Goal: Information Seeking & Learning: Learn about a topic

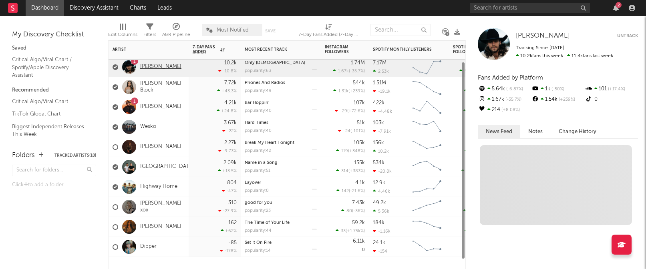
click at [162, 70] on link "[PERSON_NAME]" at bounding box center [160, 67] width 41 height 7
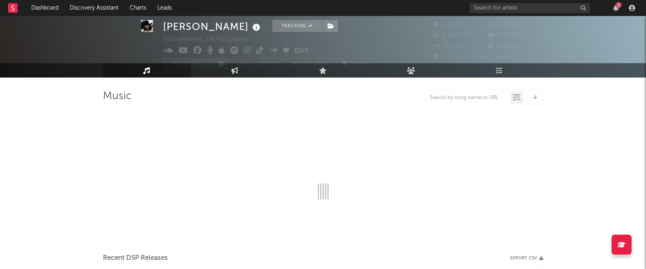
select select "6m"
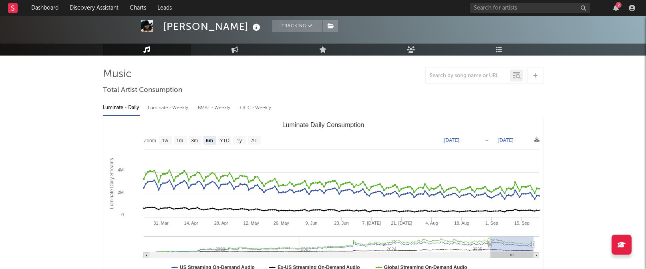
scroll to position [49, 0]
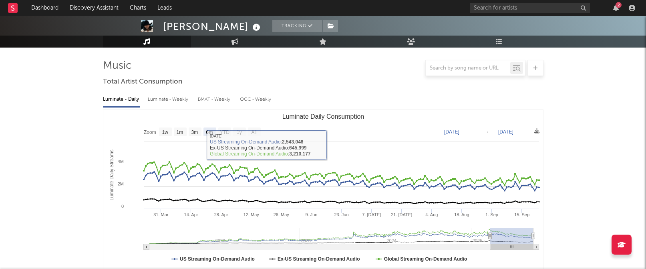
click at [174, 99] on div "Luminate - Weekly" at bounding box center [169, 100] width 42 height 14
select select "6m"
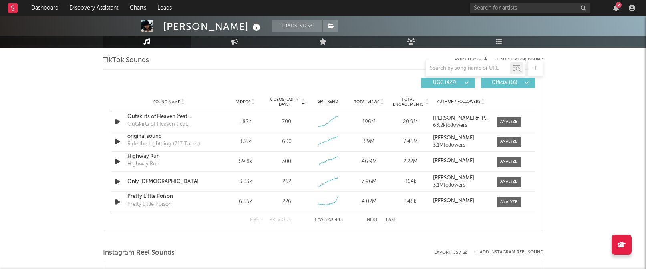
scroll to position [543, 0]
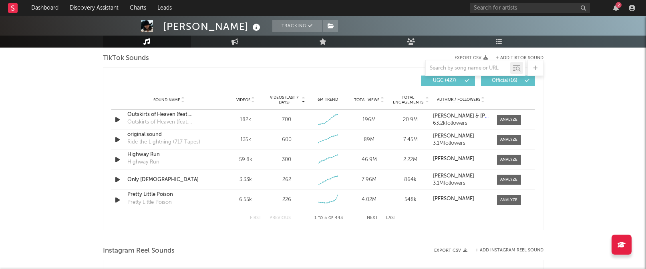
click at [371, 219] on button "Next" at bounding box center [372, 218] width 11 height 4
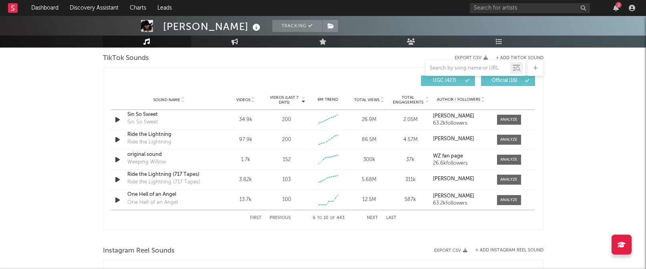
click at [374, 219] on button "Next" at bounding box center [372, 218] width 11 height 4
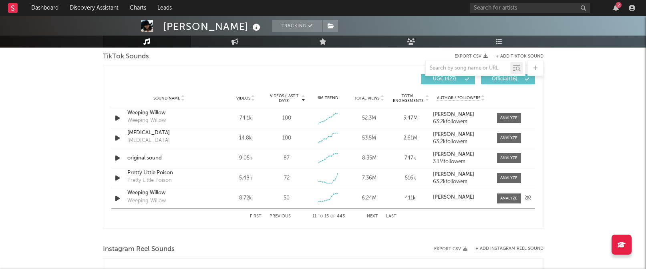
scroll to position [539, 0]
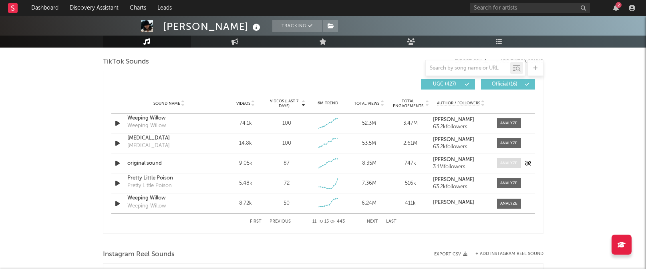
click at [508, 164] on div at bounding box center [508, 163] width 17 height 6
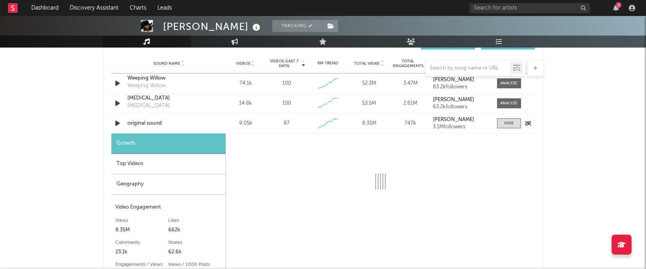
scroll to position [580, 0]
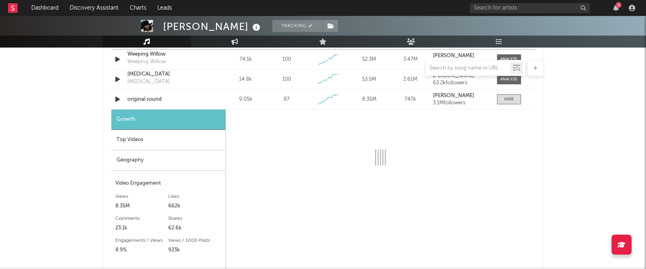
select select "6m"
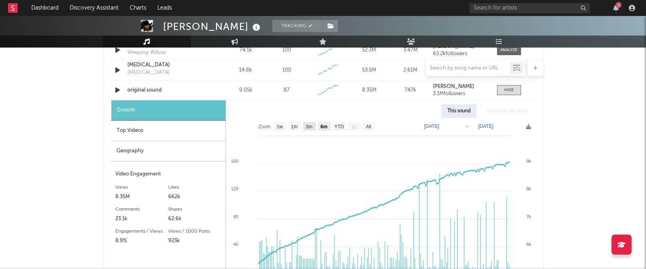
scroll to position [608, 0]
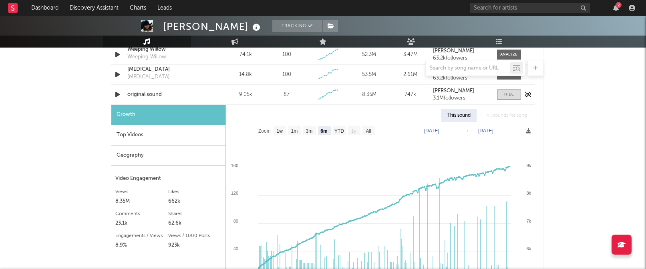
click at [118, 94] on icon "button" at bounding box center [117, 95] width 8 height 10
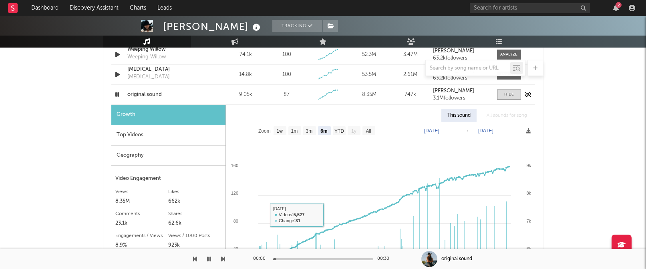
click at [116, 94] on icon "button" at bounding box center [117, 95] width 8 height 10
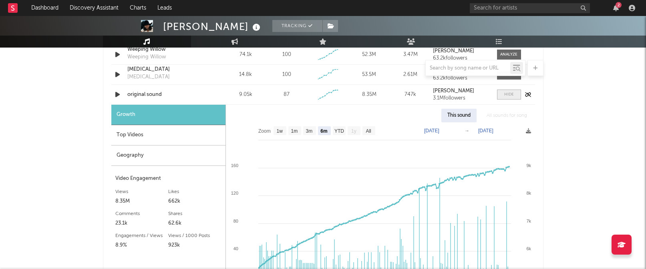
click at [512, 93] on div at bounding box center [509, 95] width 10 height 6
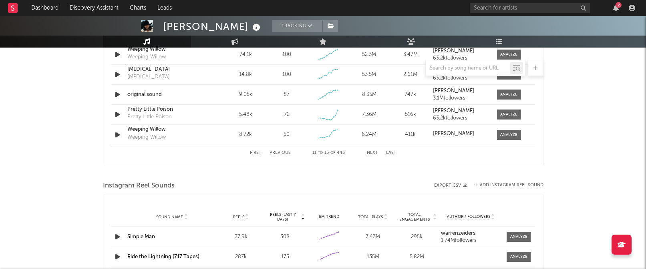
click at [371, 152] on button "Next" at bounding box center [372, 153] width 11 height 4
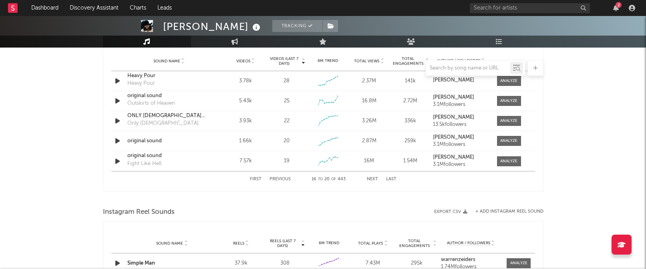
scroll to position [572, 0]
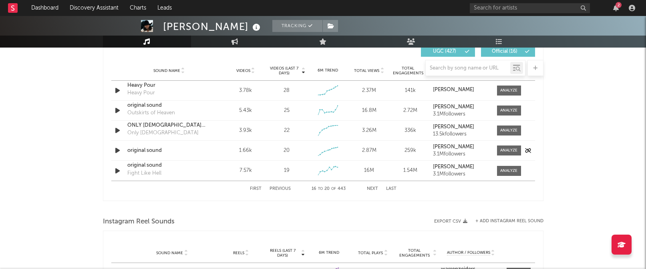
click at [114, 149] on icon "button" at bounding box center [117, 151] width 8 height 10
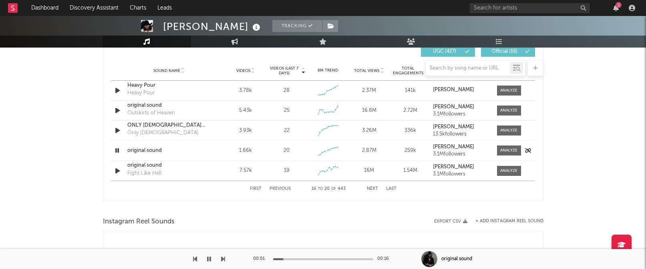
click at [116, 149] on icon "button" at bounding box center [117, 151] width 8 height 10
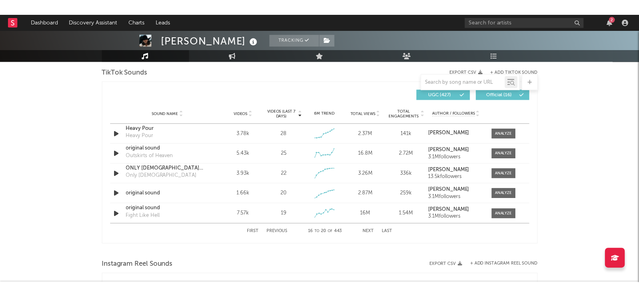
scroll to position [537, 0]
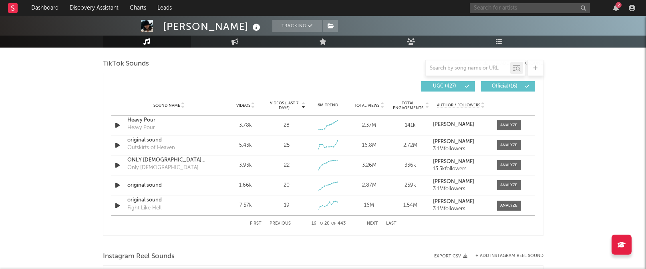
click at [491, 10] on input "text" at bounding box center [529, 8] width 120 height 10
drag, startPoint x: 483, startPoint y: 7, endPoint x: 463, endPoint y: 7, distance: 20.8
click at [463, 7] on nav "Dashboard Discovery Assistant Charts Leads the walkman 2" at bounding box center [323, 8] width 646 height 16
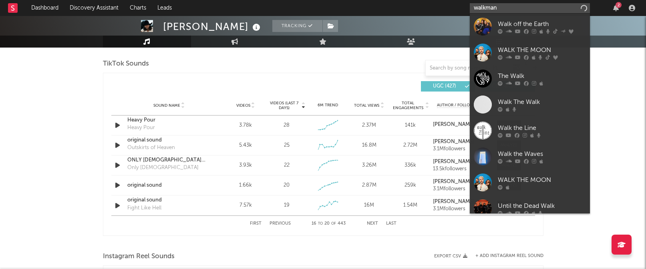
type input "walkman"
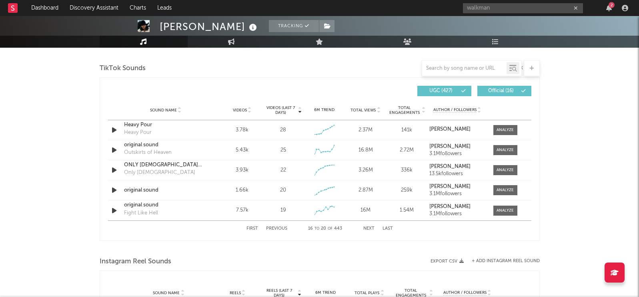
scroll to position [532, 0]
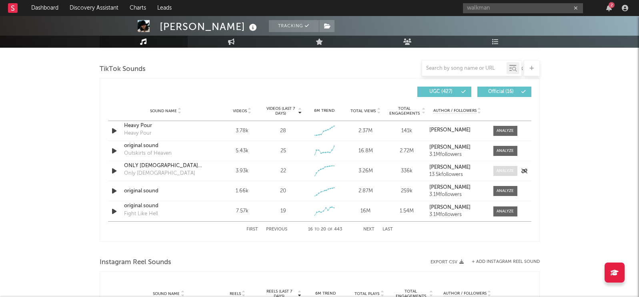
click at [513, 168] on div at bounding box center [505, 171] width 17 height 6
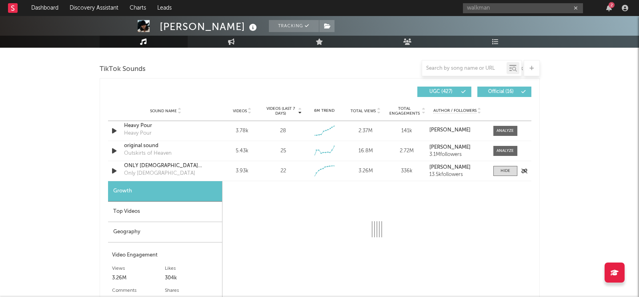
select select "1w"
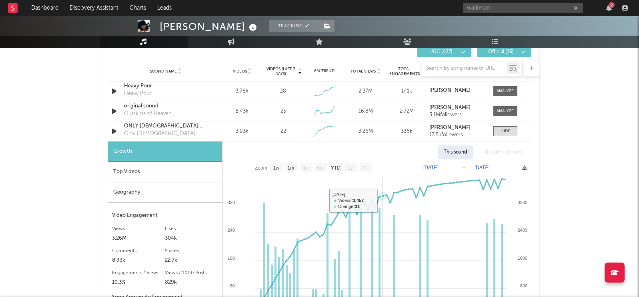
scroll to position [571, 0]
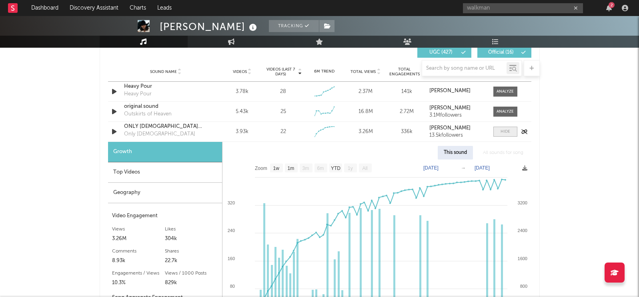
click at [502, 133] on div at bounding box center [506, 131] width 10 height 6
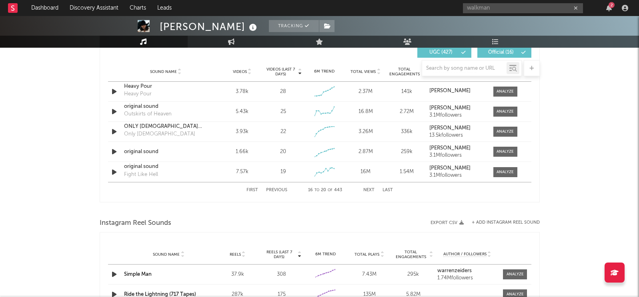
click at [251, 189] on button "First" at bounding box center [253, 190] width 12 height 4
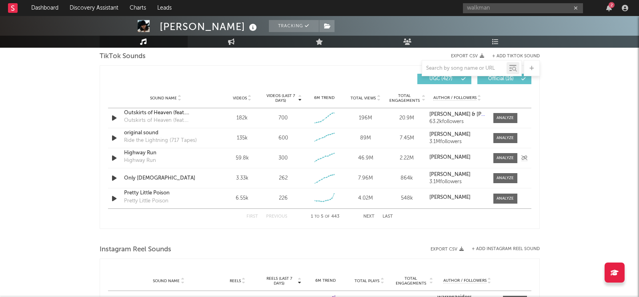
scroll to position [530, 0]
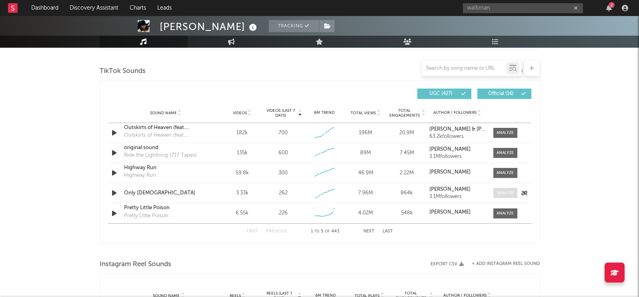
click at [510, 192] on div at bounding box center [505, 193] width 17 height 6
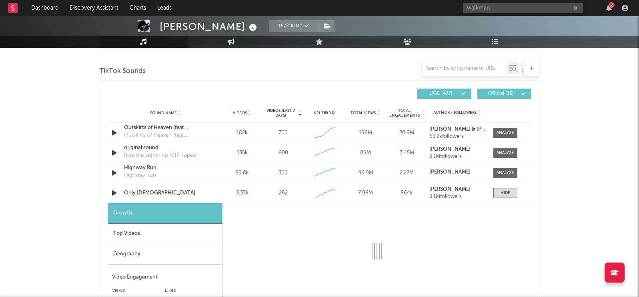
select select "1w"
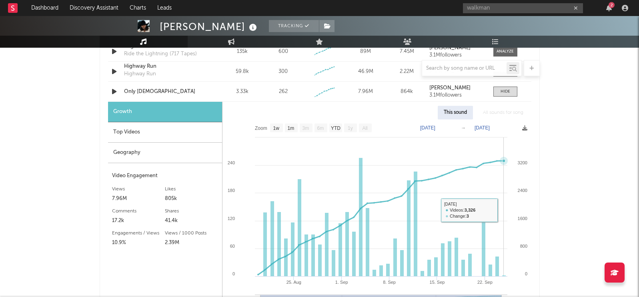
scroll to position [605, 0]
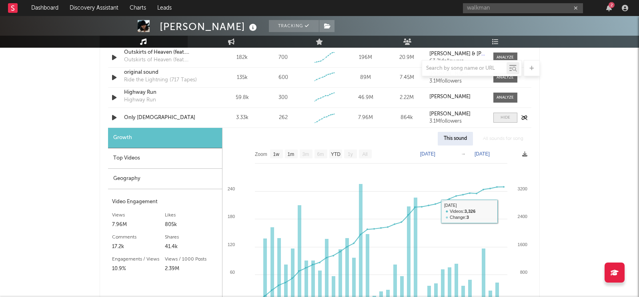
click at [504, 120] on div at bounding box center [506, 117] width 10 height 6
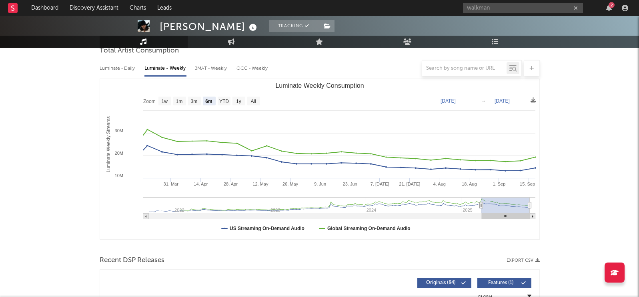
scroll to position [83, 0]
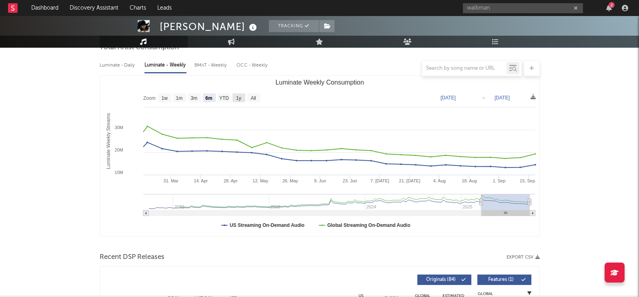
click at [238, 98] on text "1y" at bounding box center [238, 98] width 5 height 6
select select "1y"
type input "[DATE]"
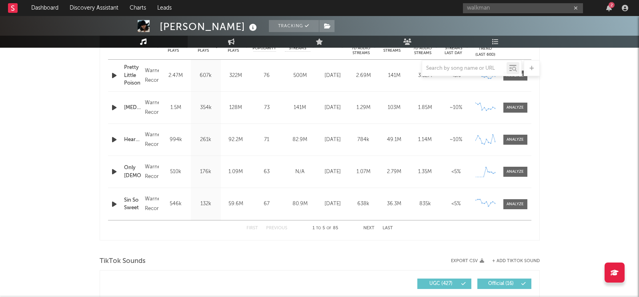
scroll to position [325, 0]
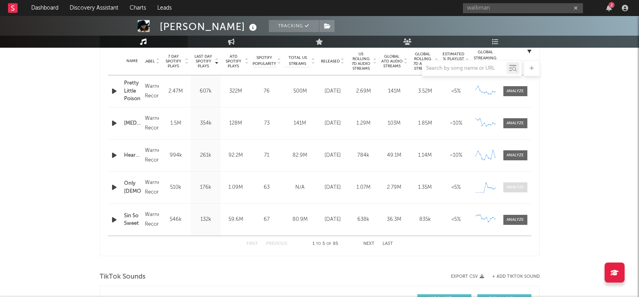
click at [519, 189] on div at bounding box center [515, 187] width 17 height 6
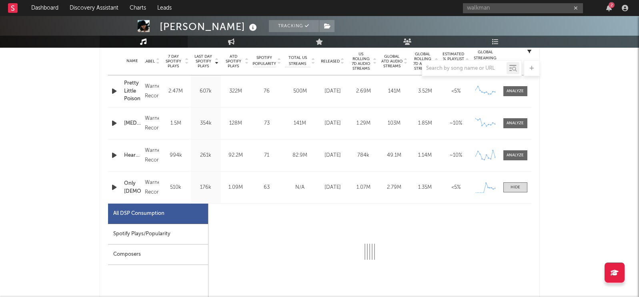
scroll to position [382, 0]
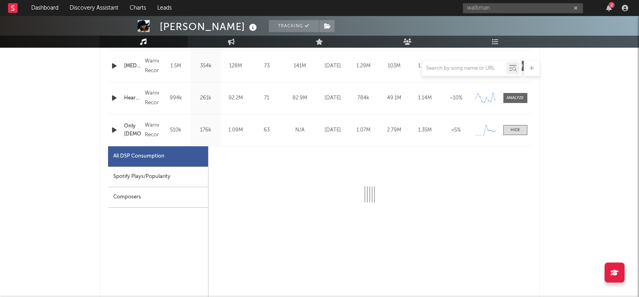
select select "1w"
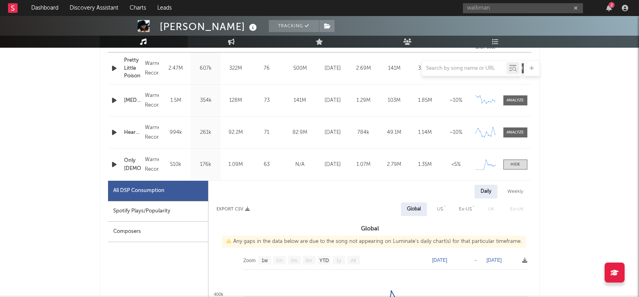
scroll to position [287, 0]
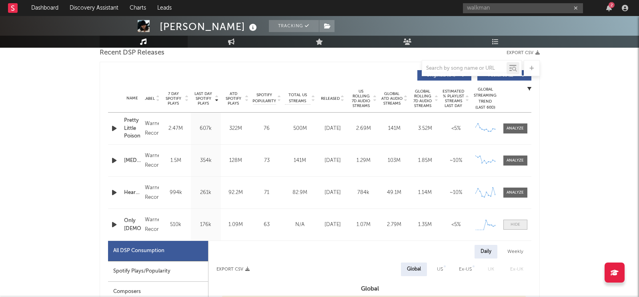
click at [515, 226] on div at bounding box center [516, 224] width 10 height 6
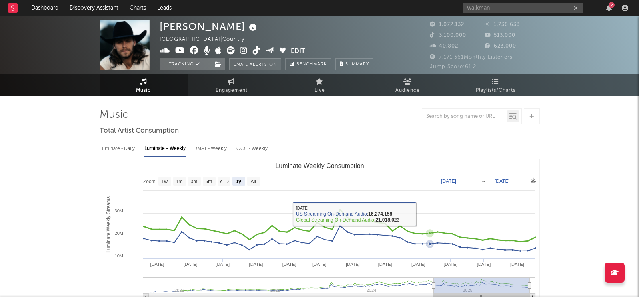
scroll to position [0, 0]
